Goal: Task Accomplishment & Management: Use online tool/utility

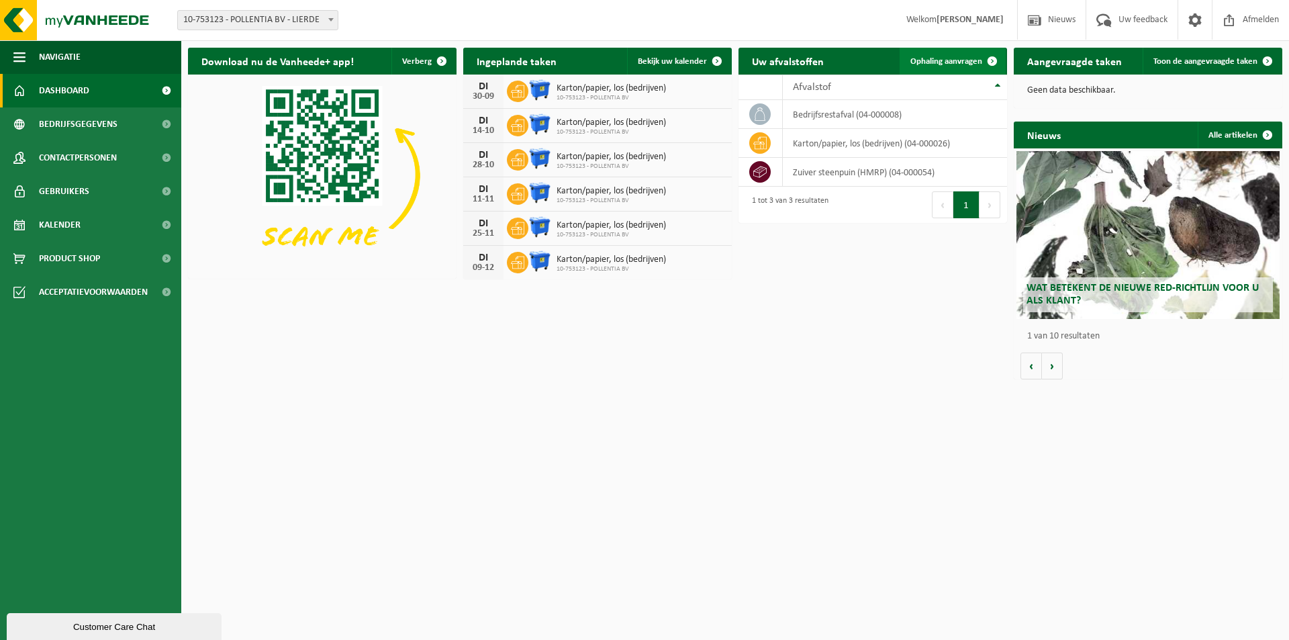
click at [939, 60] on span "Ophaling aanvragen" at bounding box center [946, 61] width 72 height 9
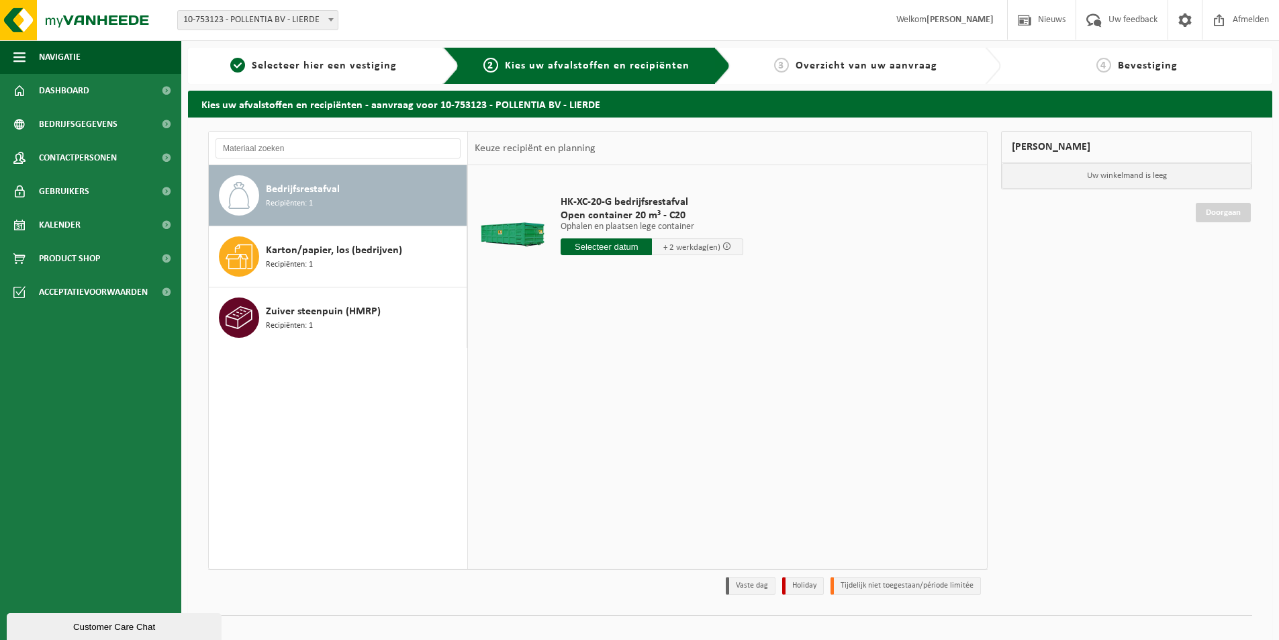
click at [624, 246] on input "text" at bounding box center [606, 246] width 91 height 17
click at [595, 389] on div "23" at bounding box center [596, 387] width 23 height 21
type input "Van 2025-09-23"
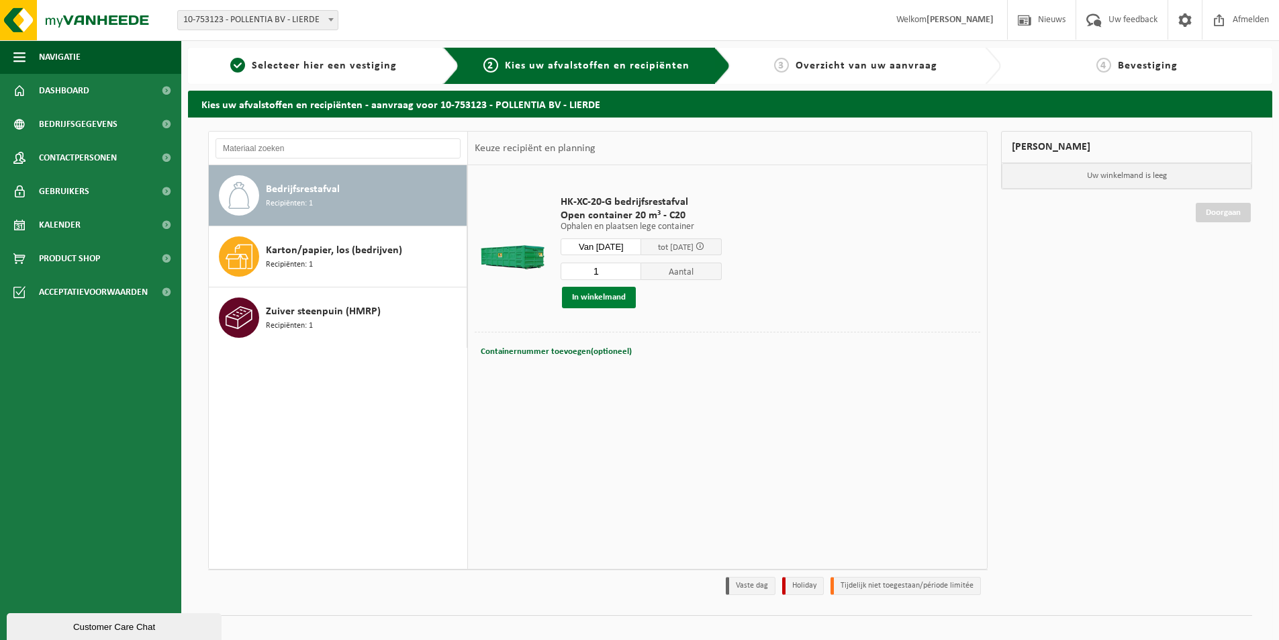
click at [581, 299] on button "In winkelmand" at bounding box center [599, 297] width 74 height 21
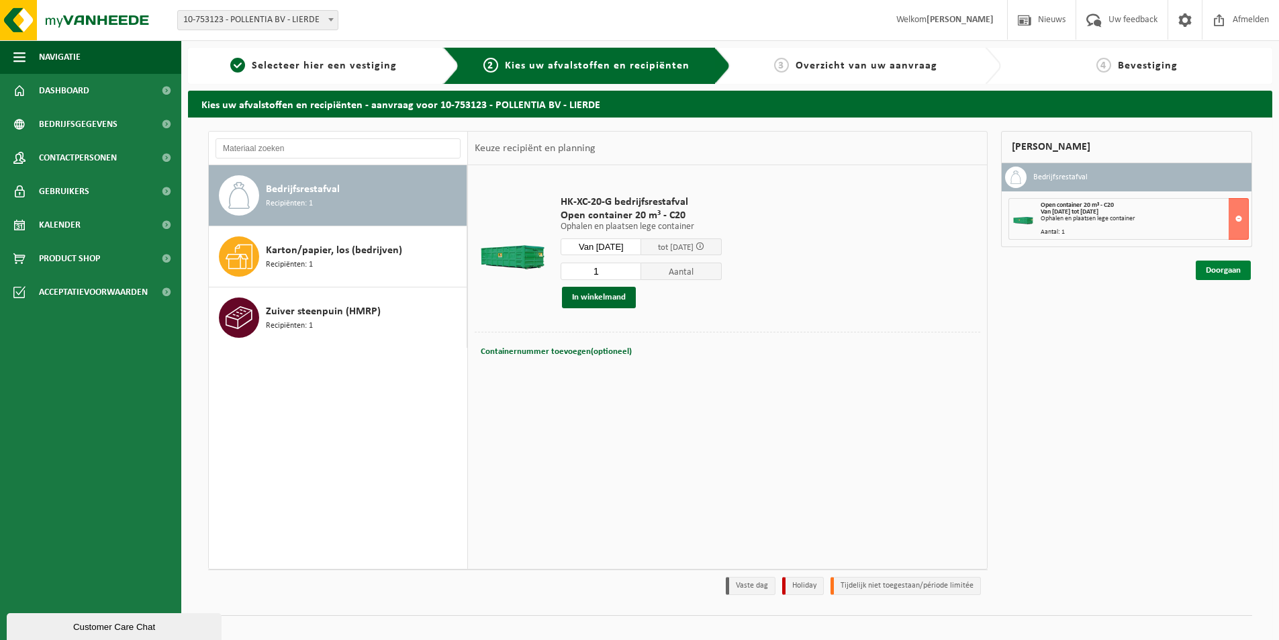
click at [1217, 273] on link "Doorgaan" at bounding box center [1223, 269] width 55 height 19
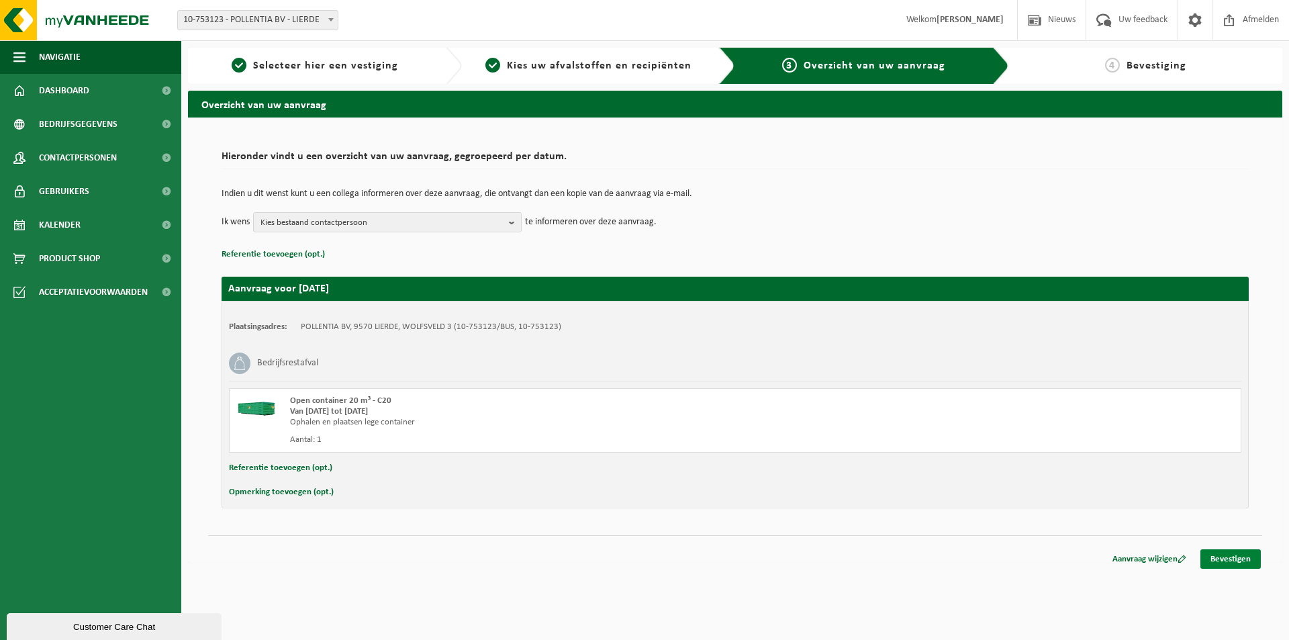
click at [1242, 554] on link "Bevestigen" at bounding box center [1230, 558] width 60 height 19
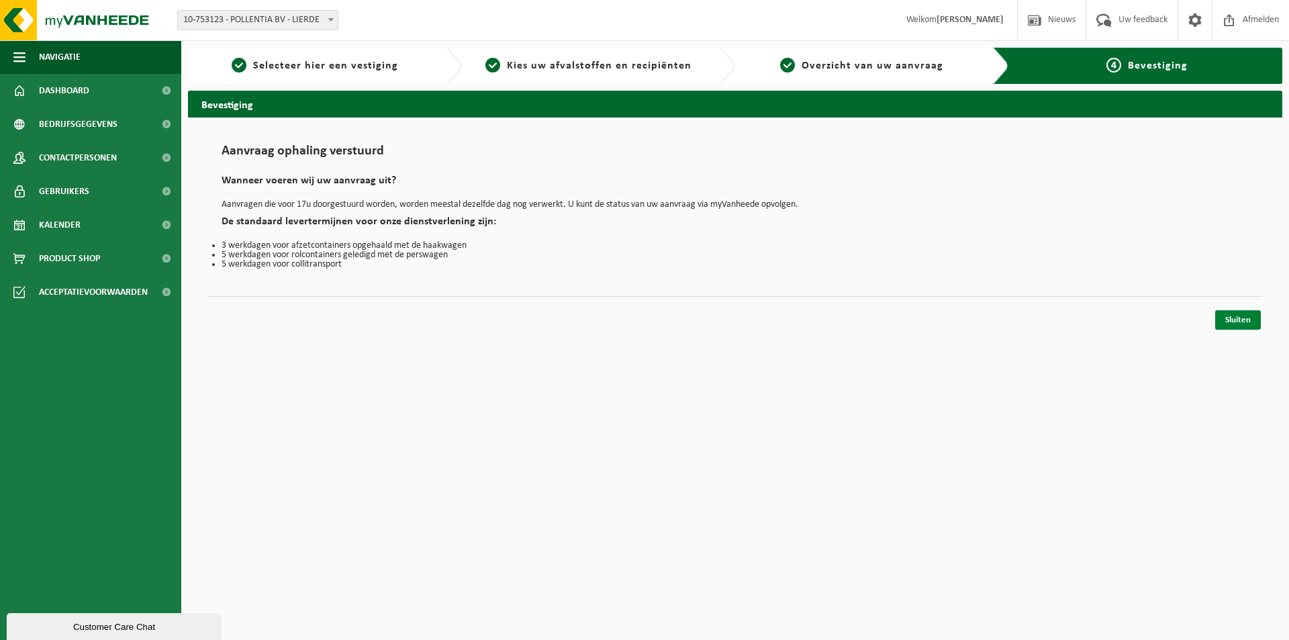
click at [1252, 320] on link "Sluiten" at bounding box center [1238, 319] width 46 height 19
